Goal: Task Accomplishment & Management: Manage account settings

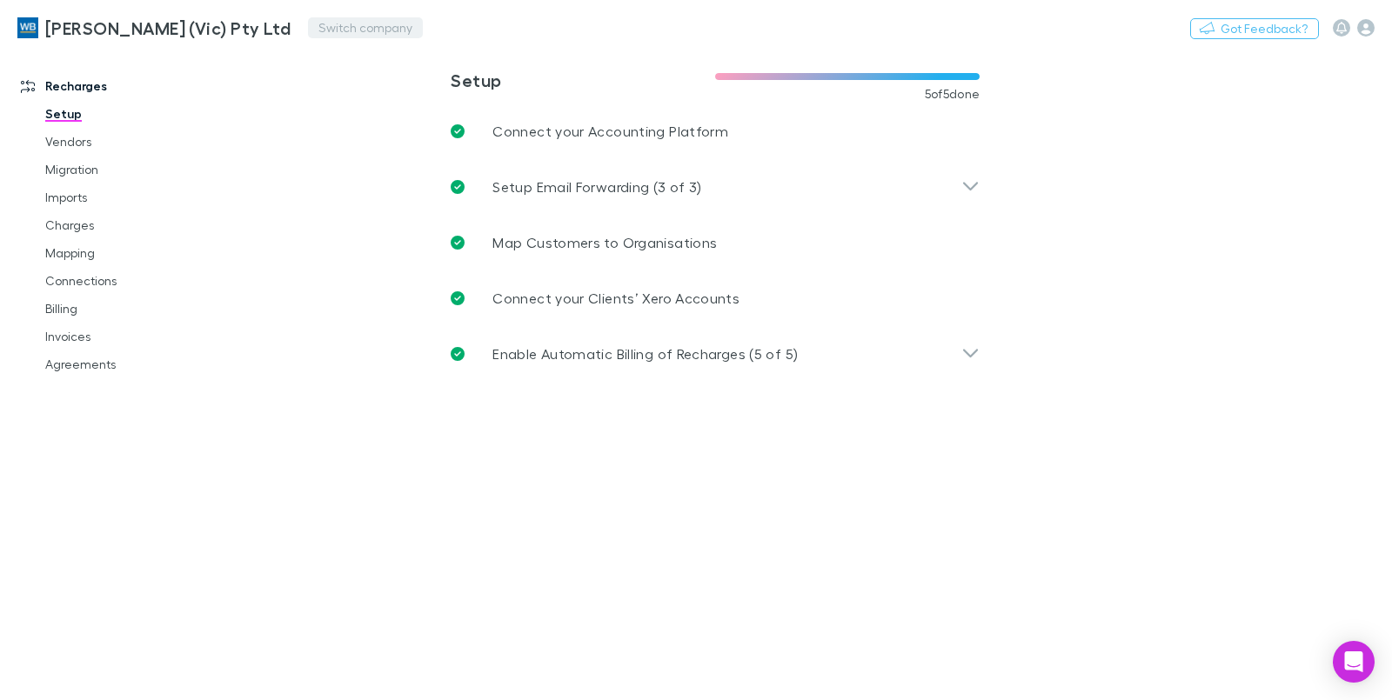
click at [308, 27] on button "Switch company" at bounding box center [365, 27] width 115 height 21
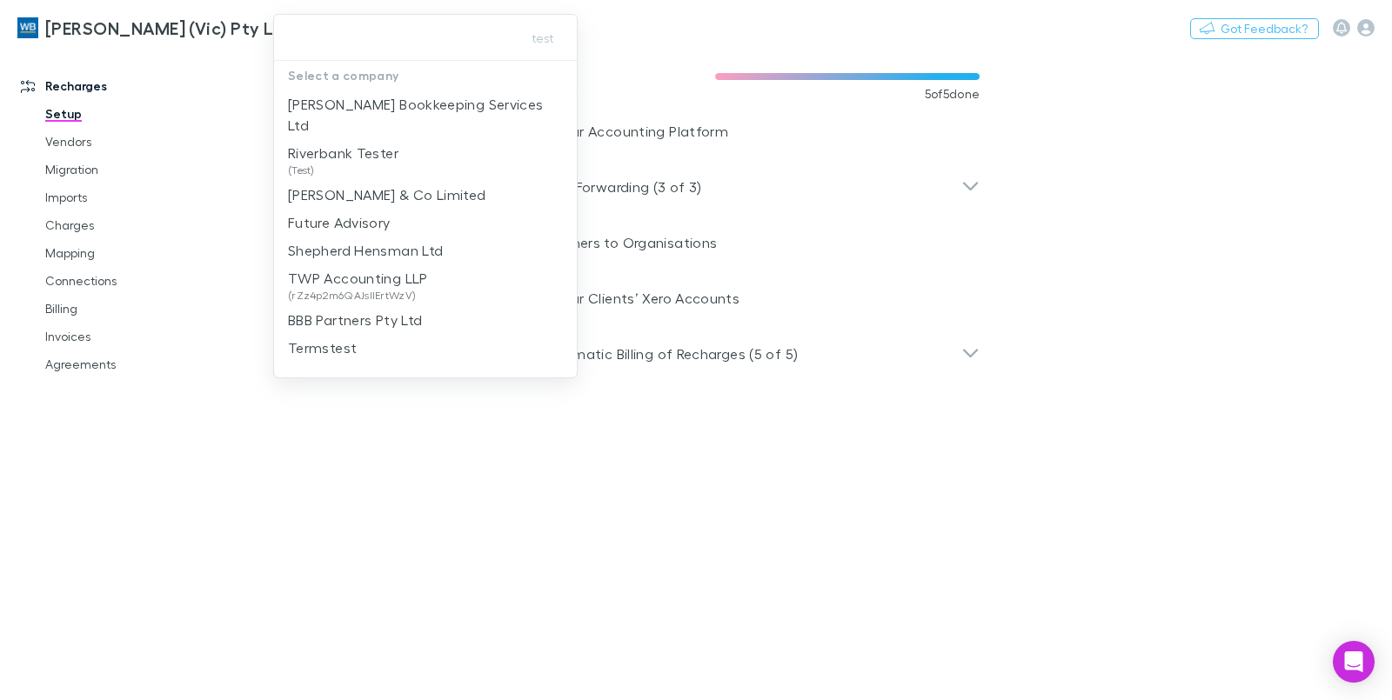
type input "*****"
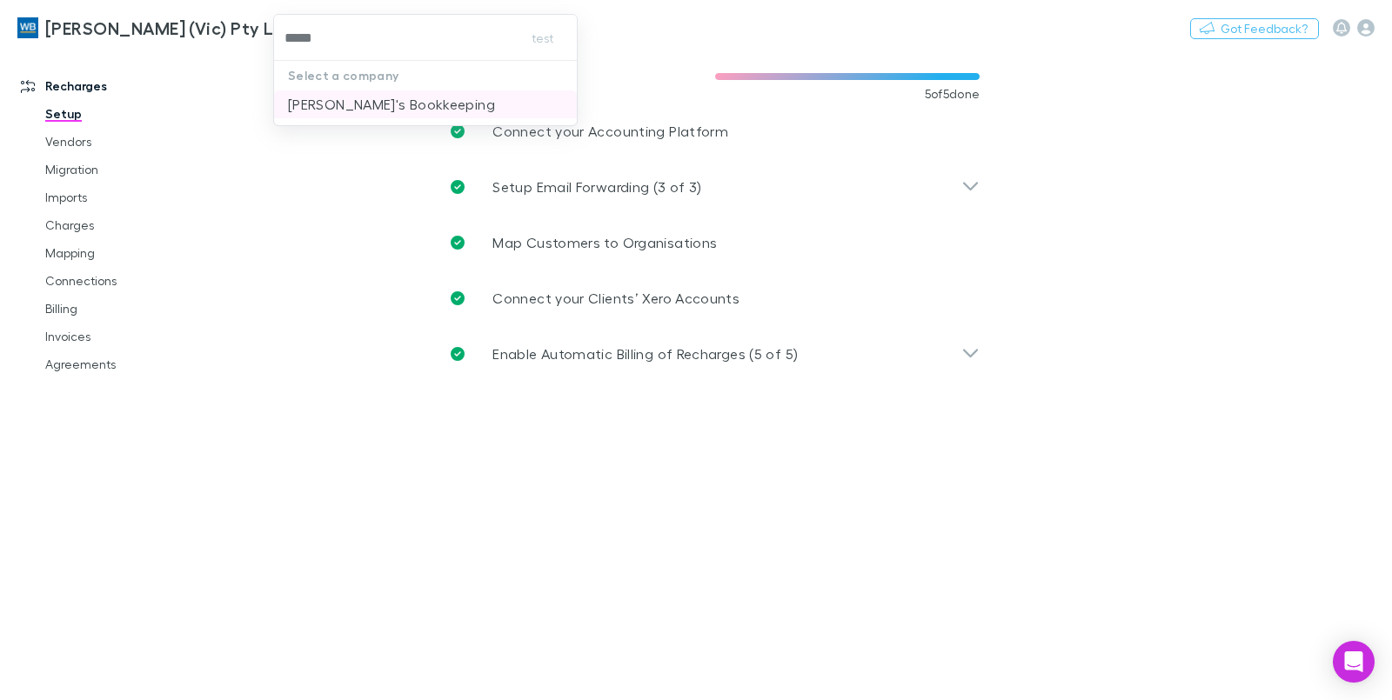
click at [307, 98] on p "[PERSON_NAME]'s Bookkeeping" at bounding box center [391, 104] width 207 height 21
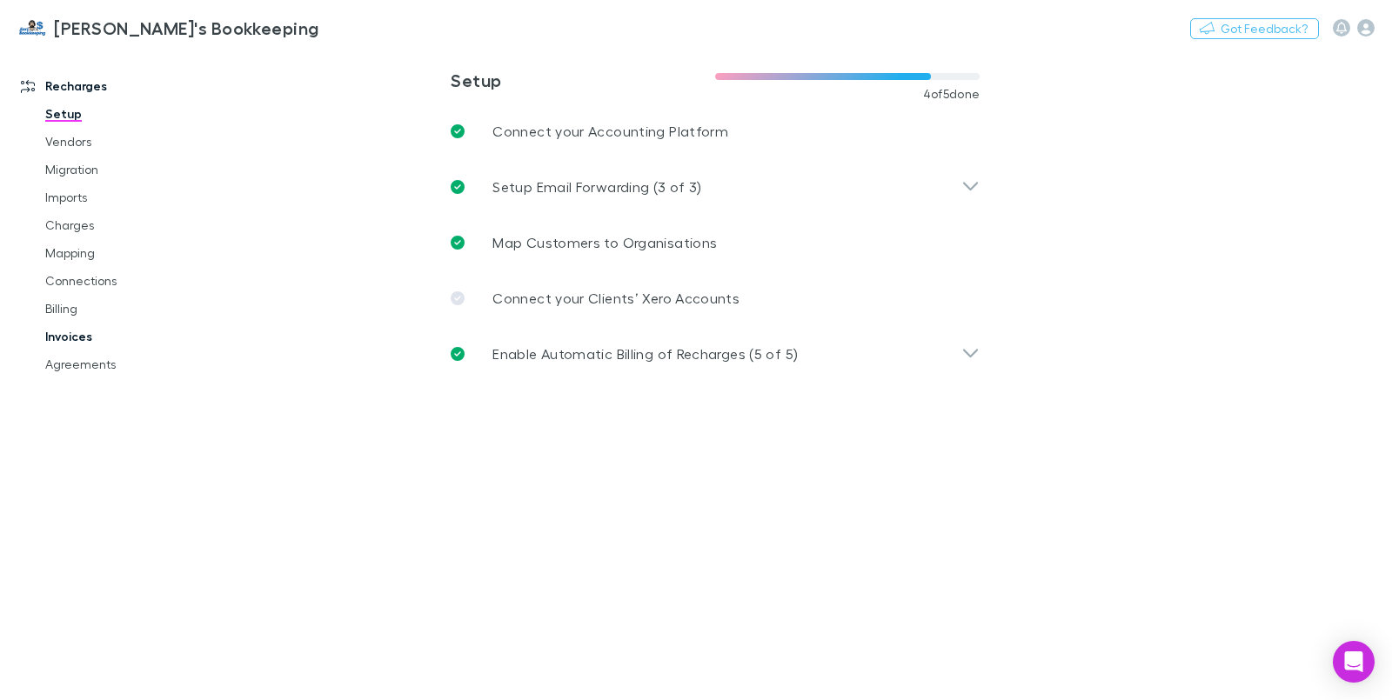
click at [73, 338] on link "Invoices" at bounding box center [129, 337] width 202 height 28
